Goal: Information Seeking & Learning: Learn about a topic

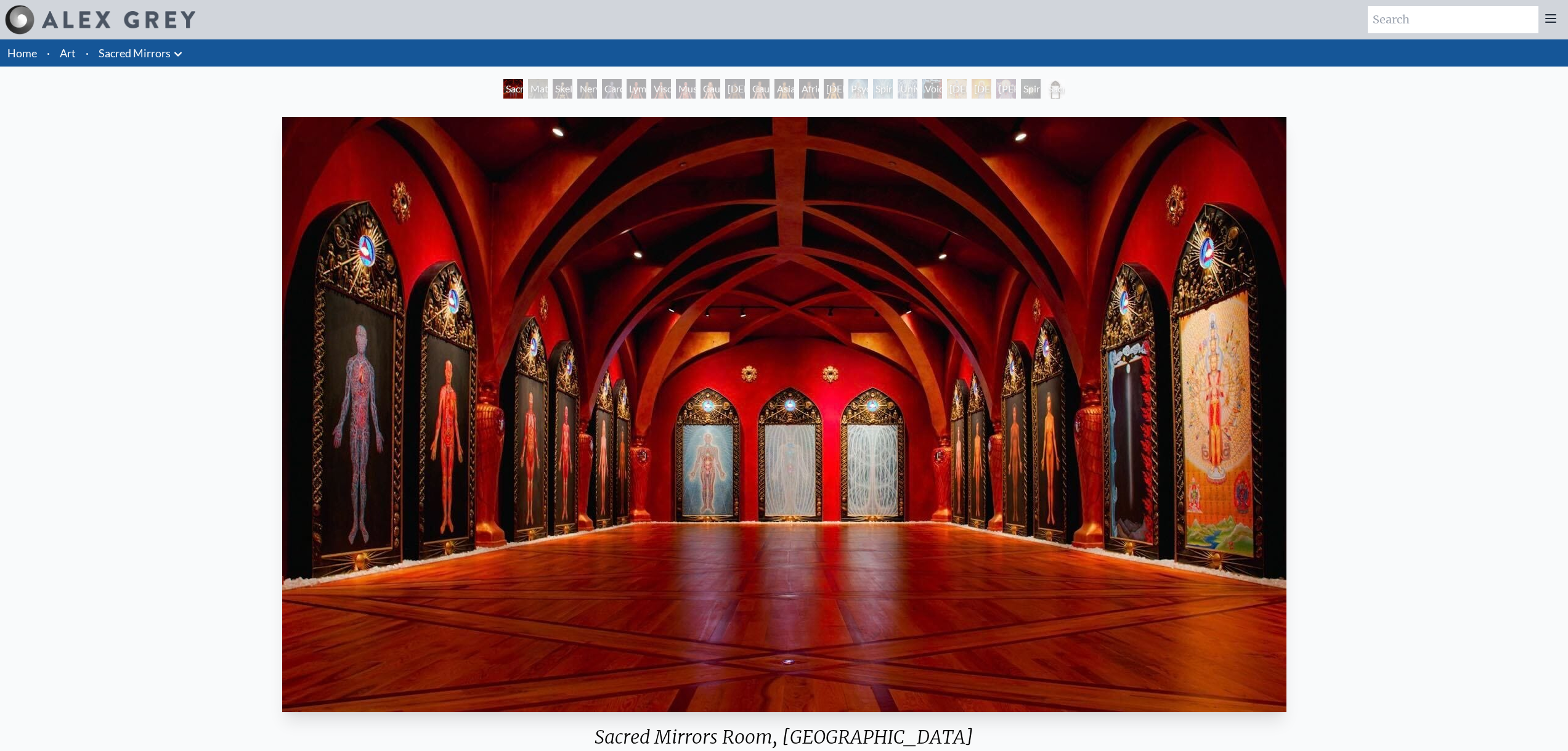
click at [535, 94] on div "Material World" at bounding box center [537, 89] width 20 height 20
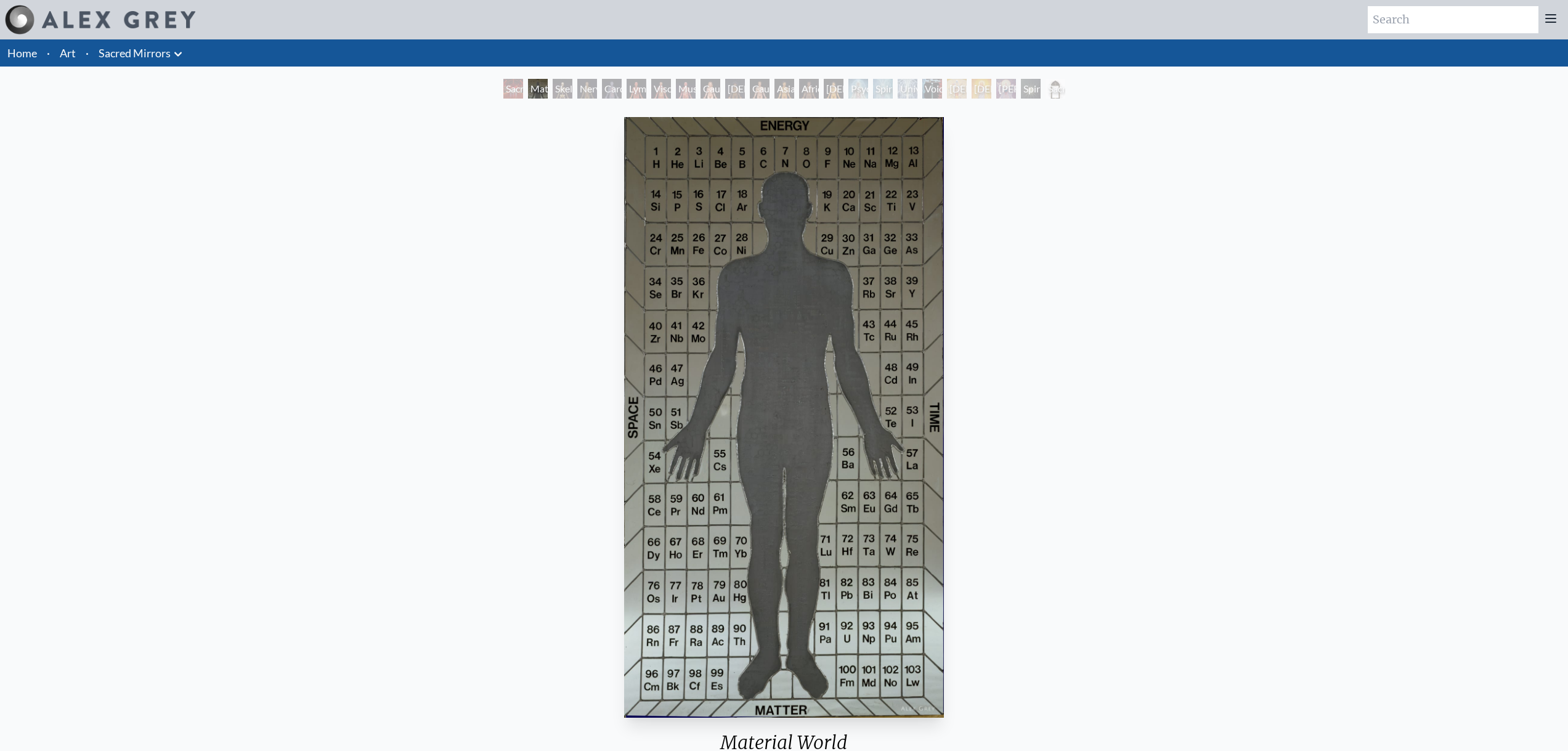
click at [585, 89] on div "Nervous System" at bounding box center [587, 89] width 20 height 20
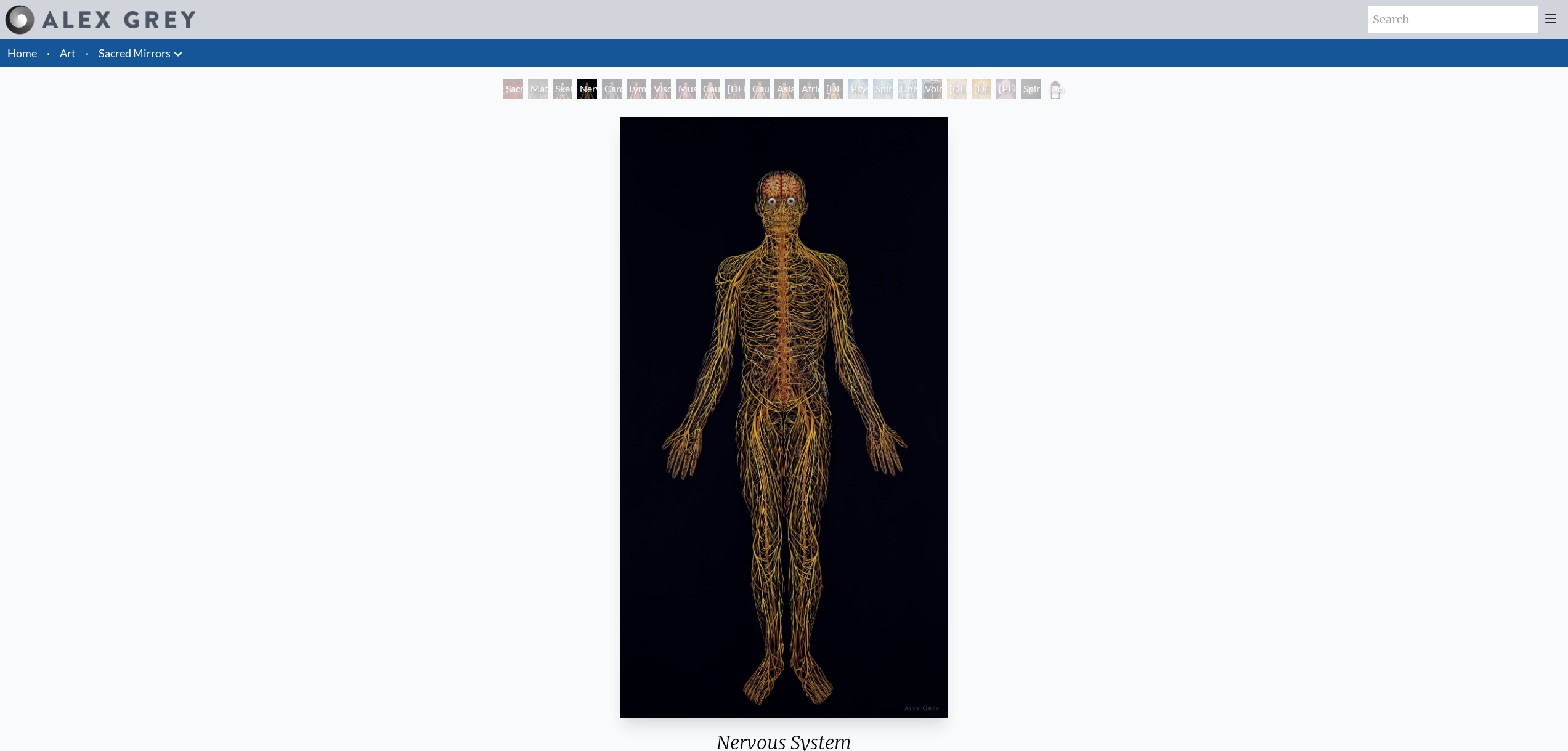
click at [621, 86] on div "Cardiovascular System" at bounding box center [611, 89] width 20 height 20
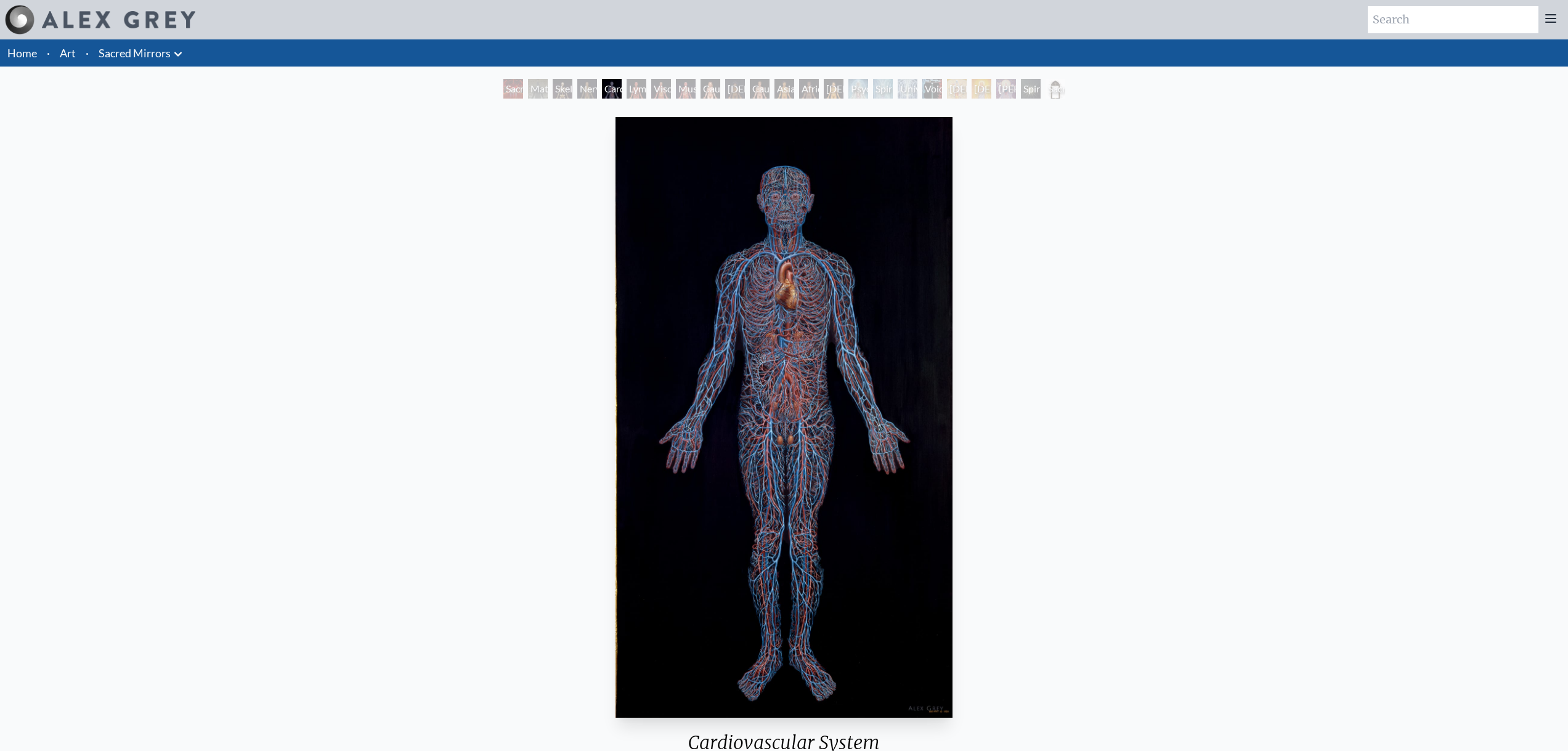
click at [621, 88] on div "Cardiovascular System" at bounding box center [611, 89] width 20 height 20
click at [669, 89] on div "Viscera" at bounding box center [661, 89] width 20 height 20
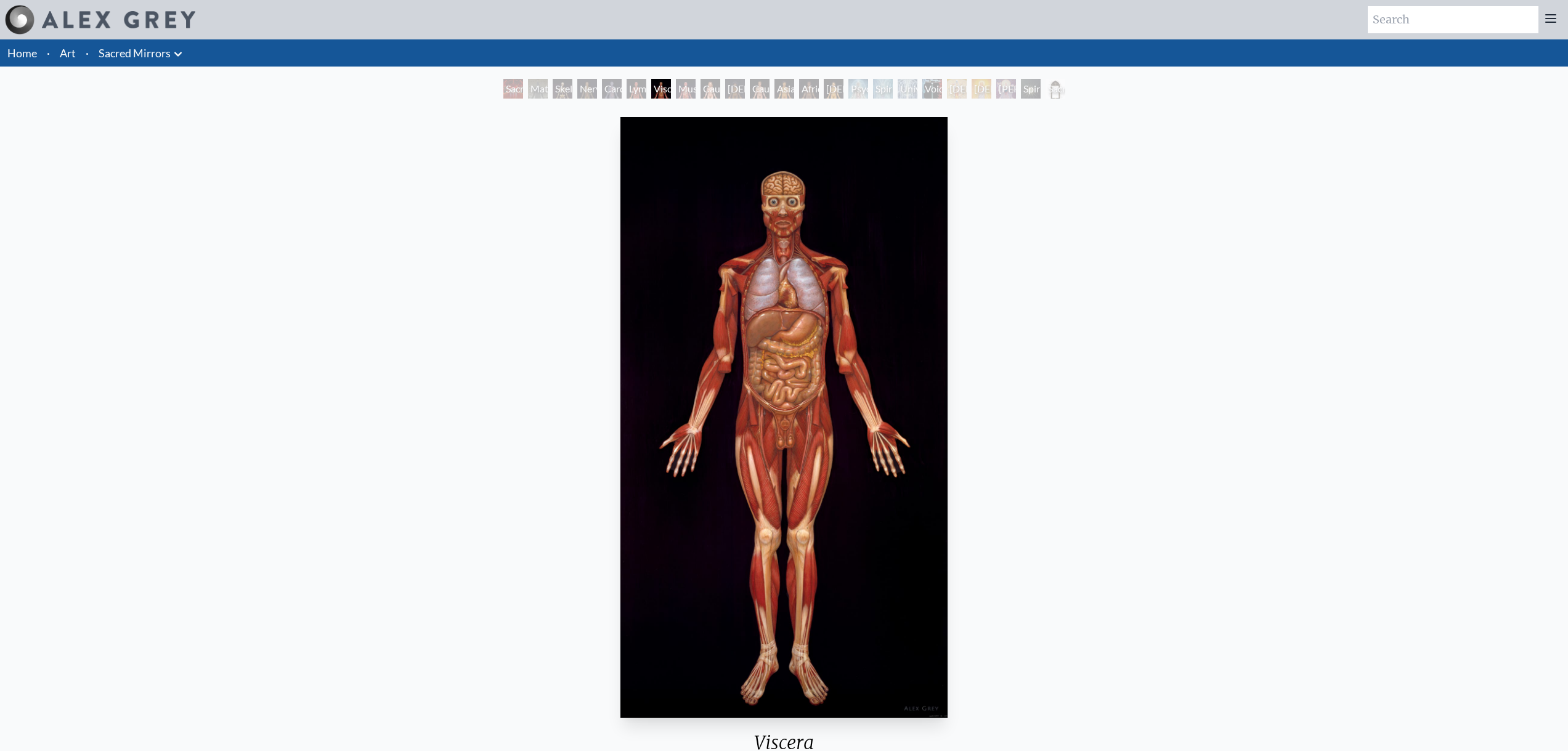
click at [692, 87] on div "Muscle System" at bounding box center [685, 89] width 20 height 20
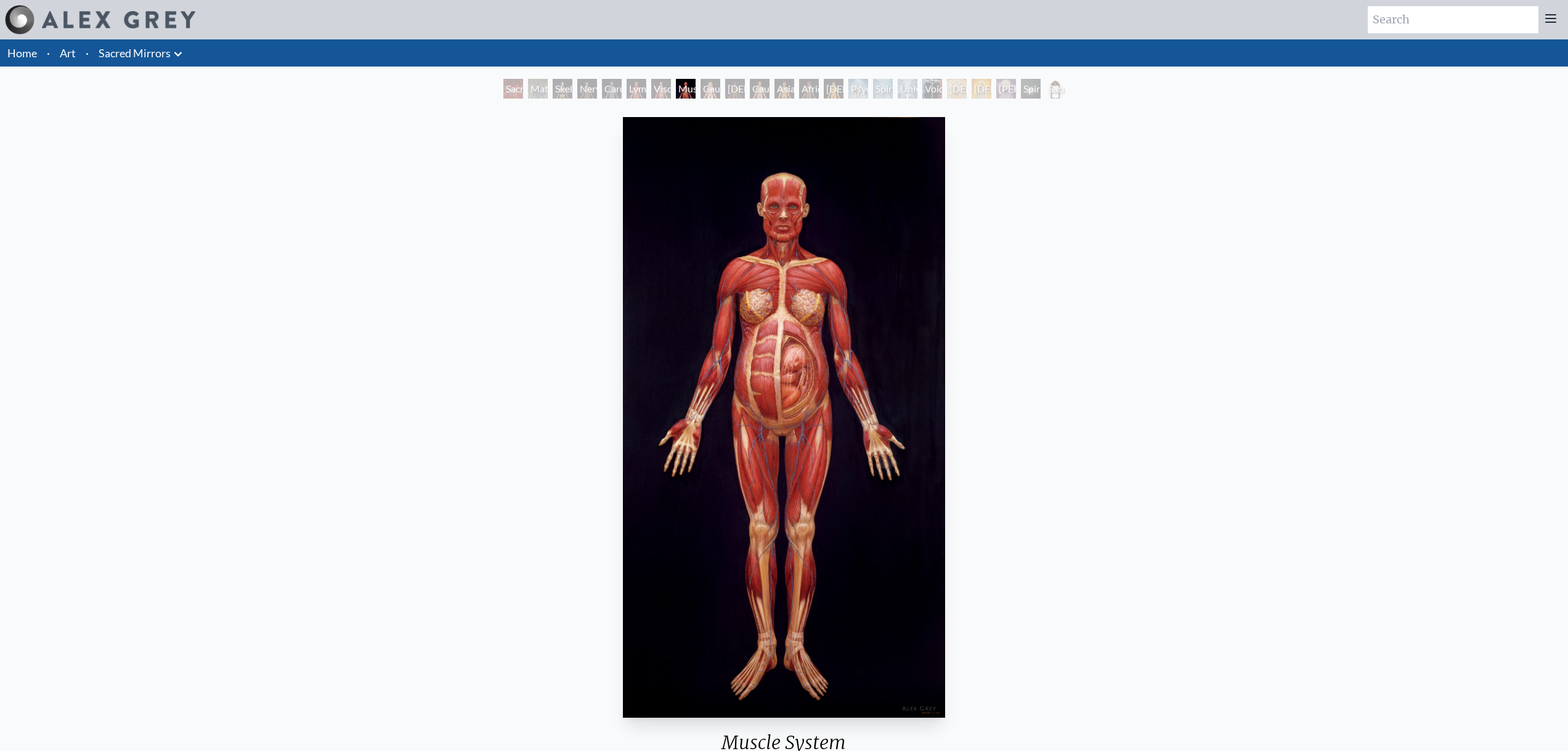
click at [720, 87] on div "Caucasian Woman" at bounding box center [710, 89] width 20 height 20
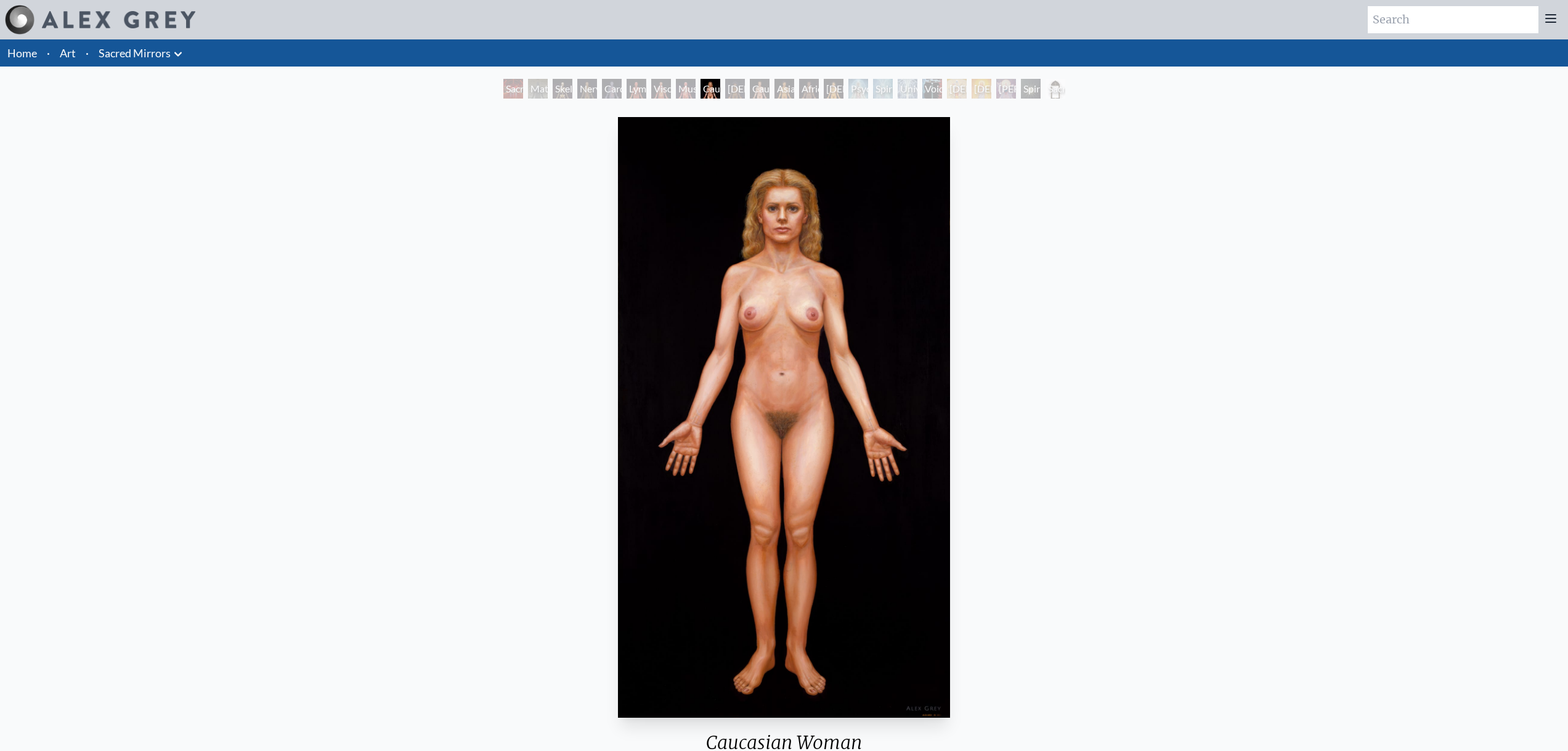
click at [762, 88] on div "Caucasian Man" at bounding box center [760, 89] width 20 height 20
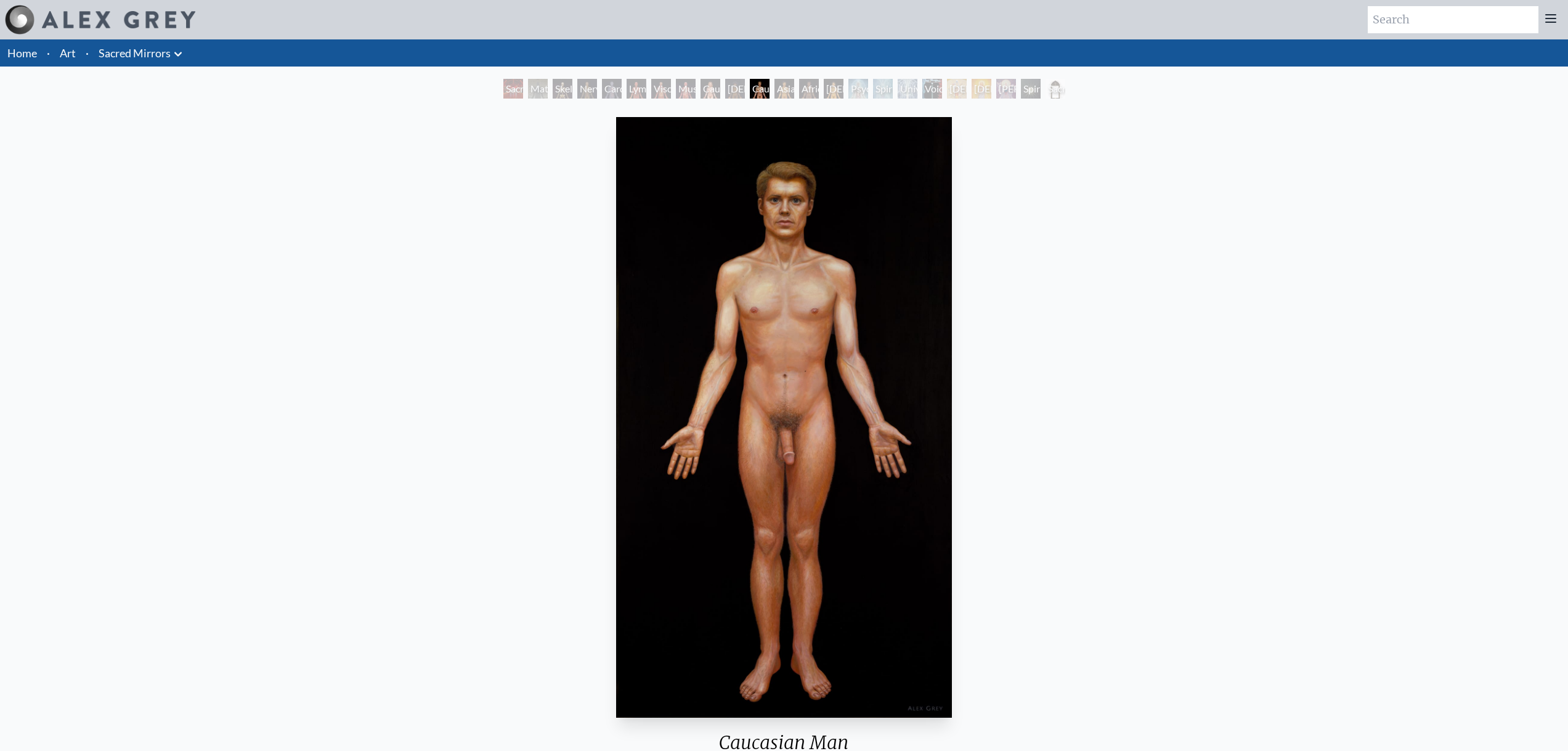
click at [769, 88] on div "Caucasian Man" at bounding box center [760, 89] width 20 height 20
click at [810, 89] on div "African Man" at bounding box center [808, 89] width 20 height 20
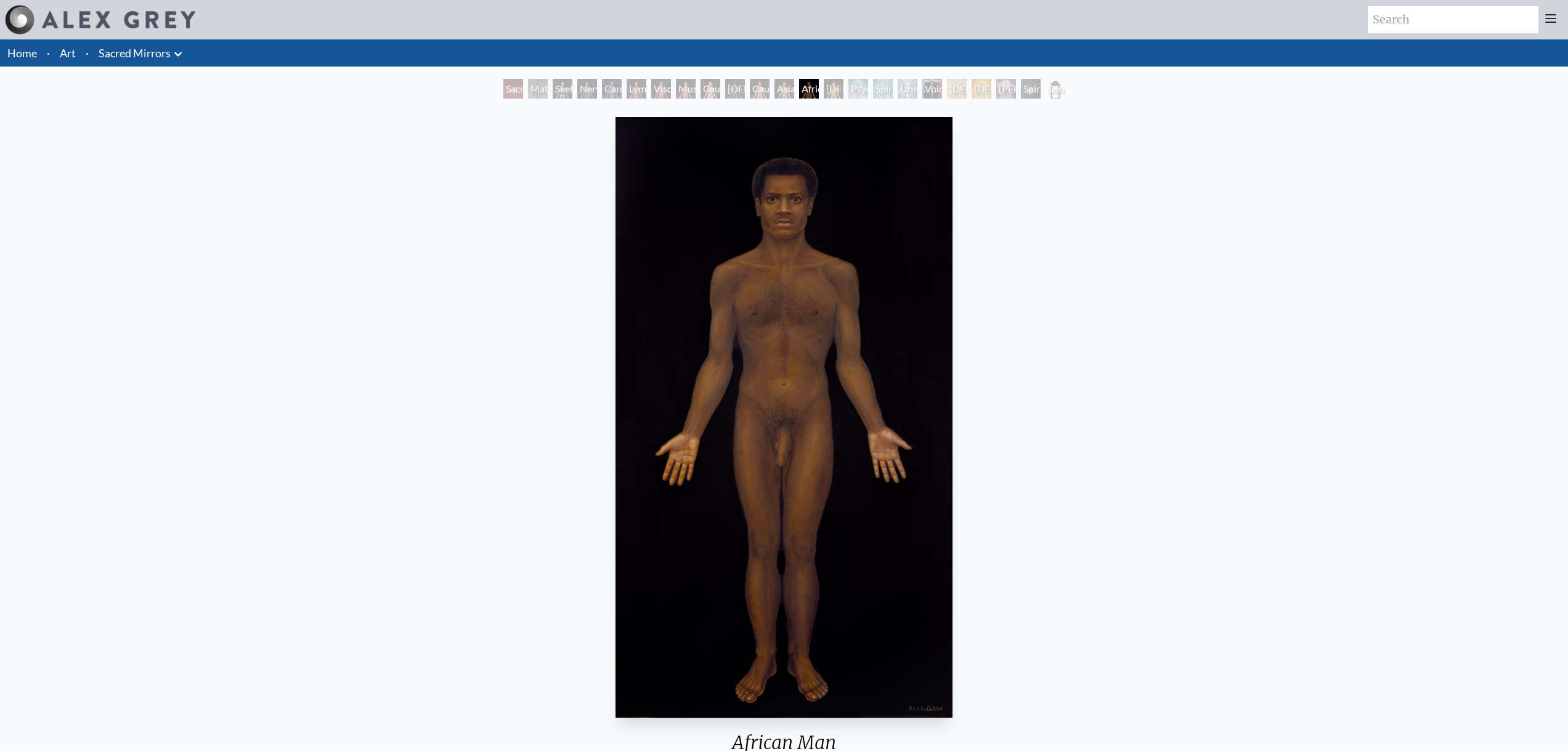
click at [850, 88] on div "Psychic Energy System" at bounding box center [858, 89] width 20 height 20
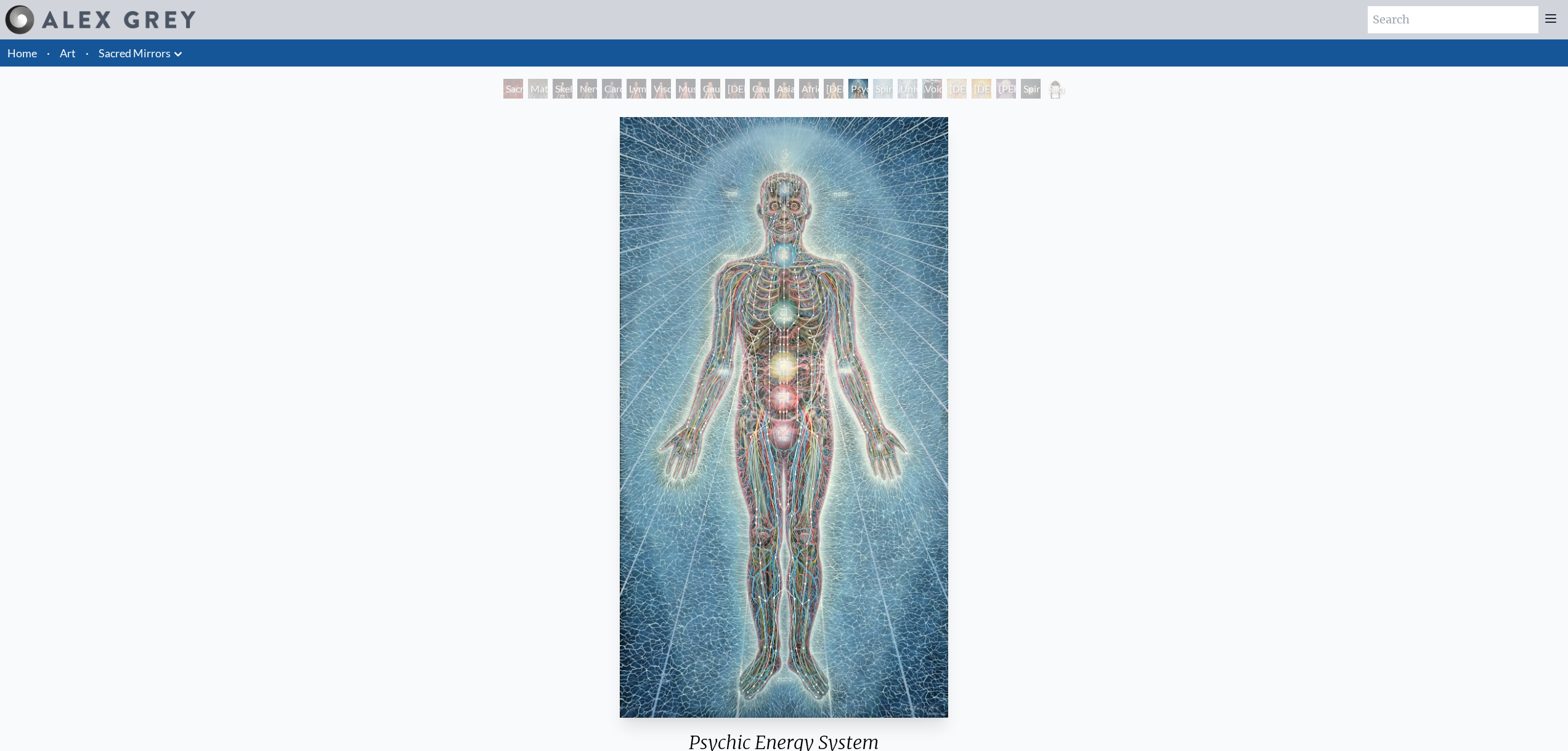
click at [913, 87] on div "Universal Mind Lattice" at bounding box center [907, 89] width 20 height 20
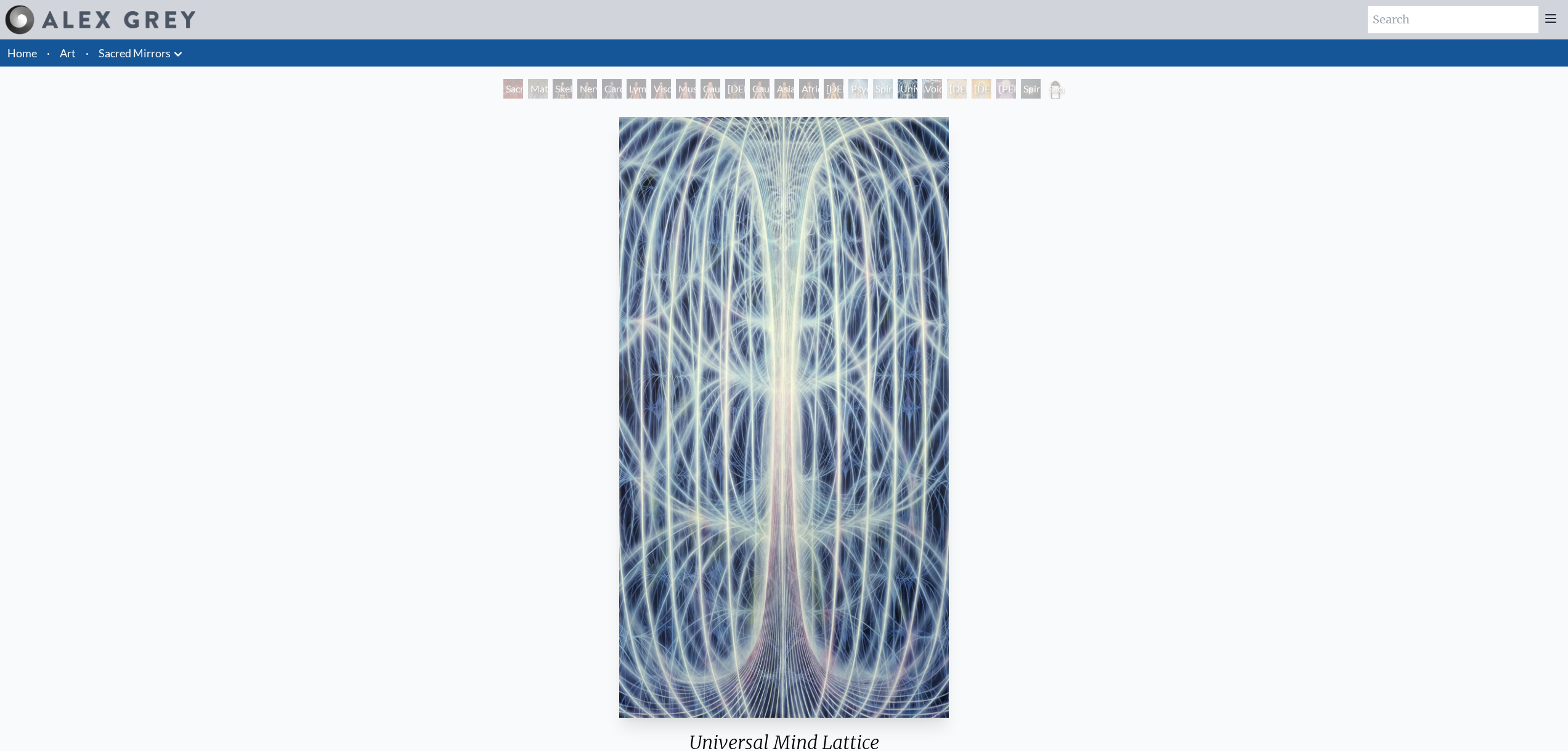
click at [950, 90] on div "[DEMOGRAPHIC_DATA]" at bounding box center [957, 89] width 20 height 20
